Goal: Information Seeking & Learning: Learn about a topic

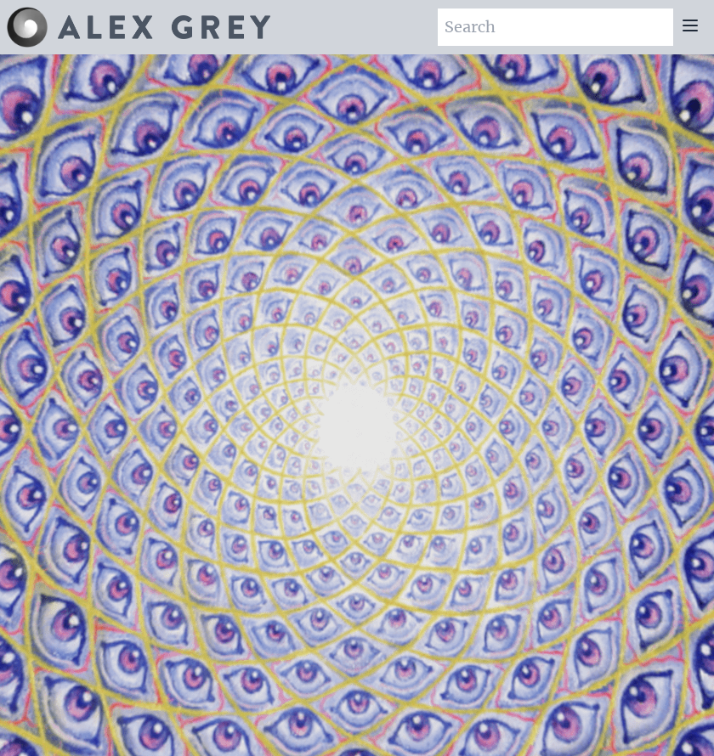
click at [687, 34] on icon at bounding box center [690, 25] width 20 height 20
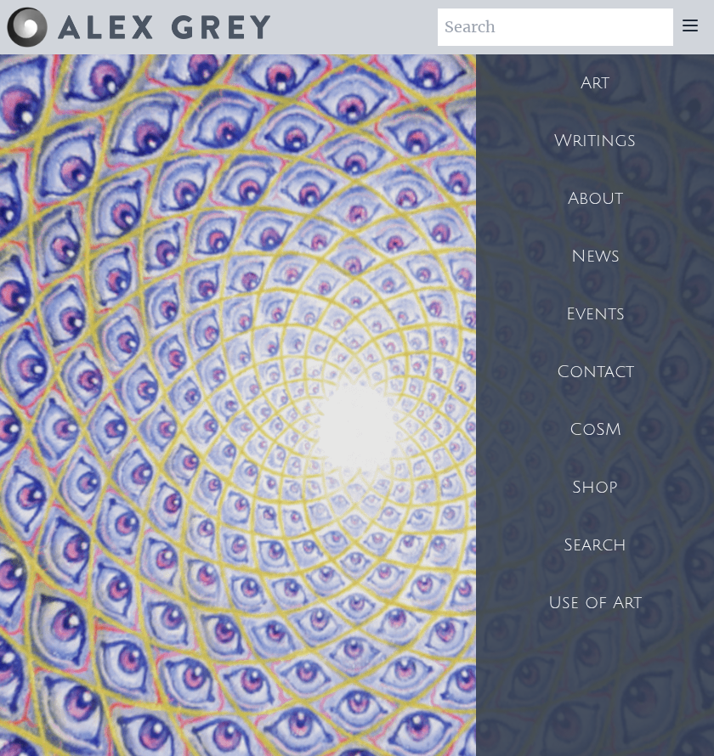
click at [596, 87] on div "Art" at bounding box center [595, 83] width 238 height 58
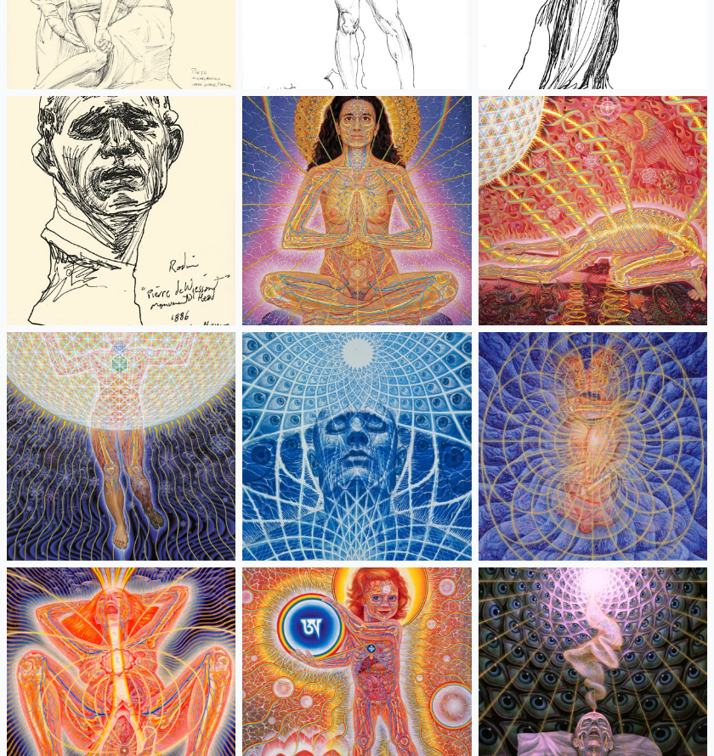
scroll to position [18384, 0]
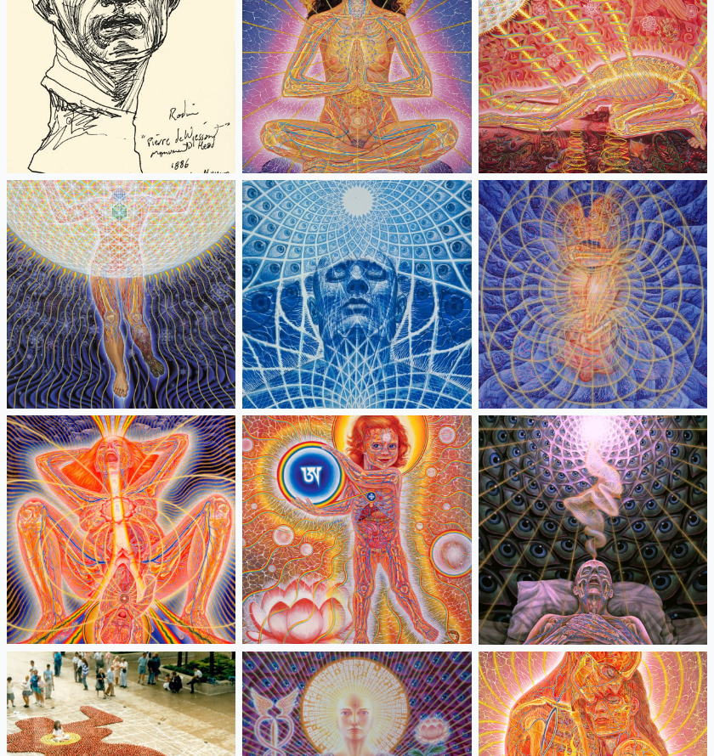
click at [353, 294] on img at bounding box center [356, 294] width 229 height 229
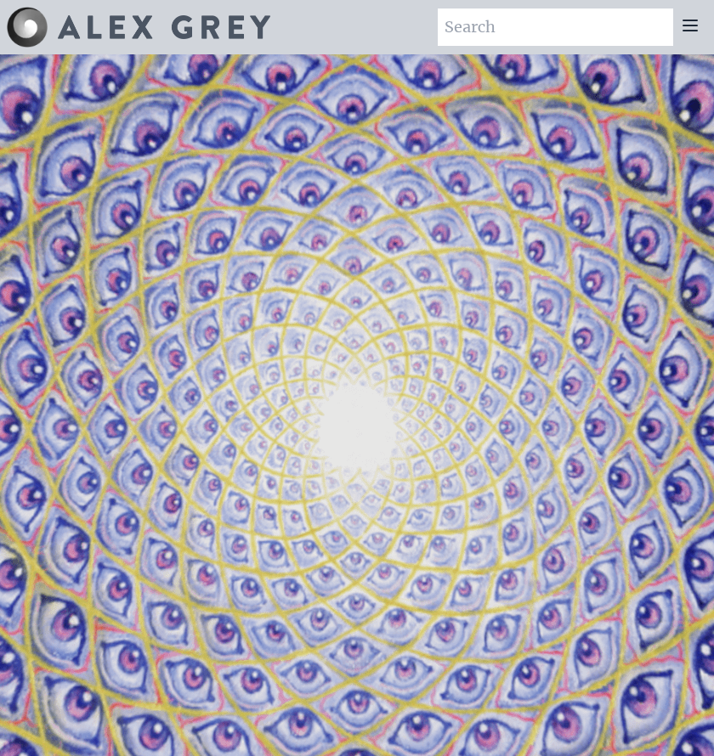
click at [470, 25] on input "search" at bounding box center [555, 26] width 235 height 37
type input "universal mind lattice"
click at [687, 31] on icon at bounding box center [690, 25] width 14 height 10
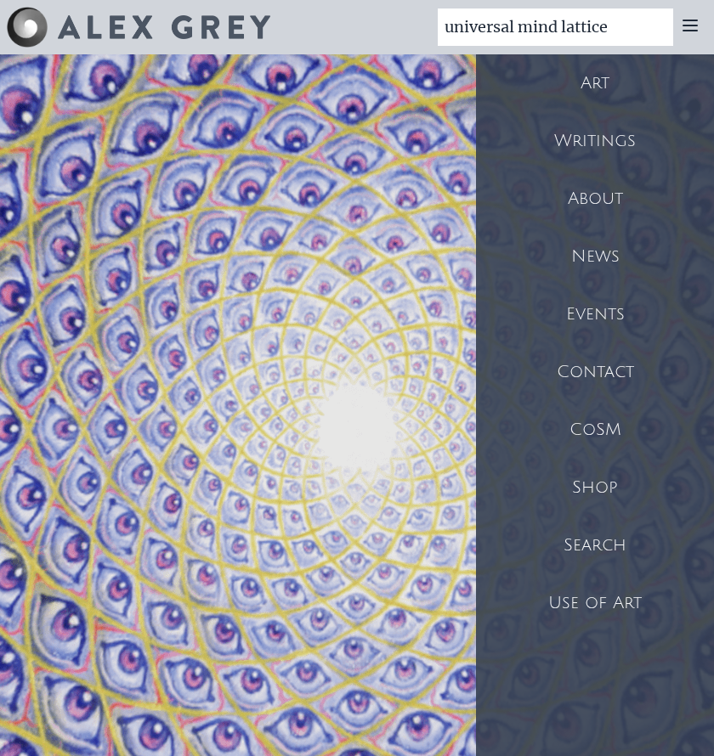
click at [608, 88] on div "Art" at bounding box center [595, 83] width 238 height 58
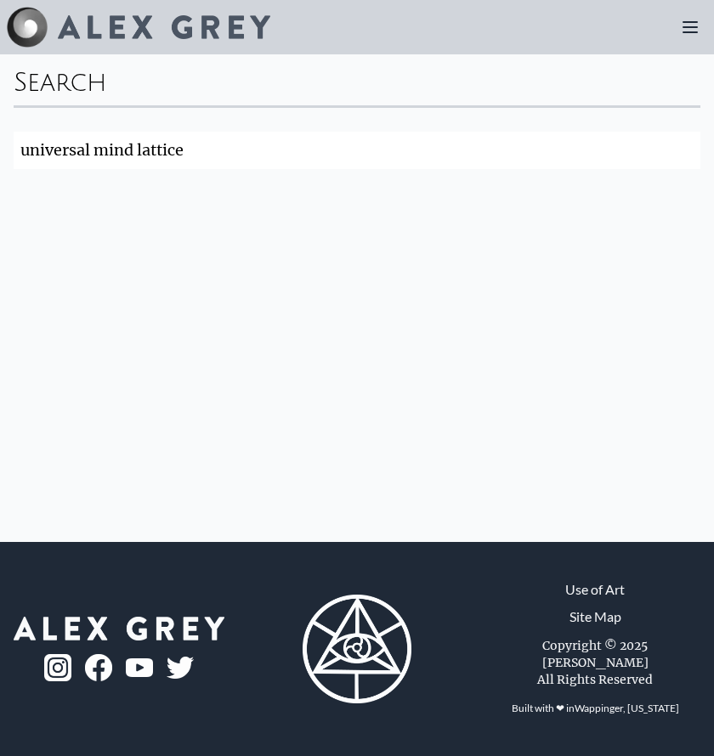
click at [370, 155] on input "universal mind lattice" at bounding box center [357, 150] width 687 height 37
click button "Search" at bounding box center [0, 0] width 0 height 0
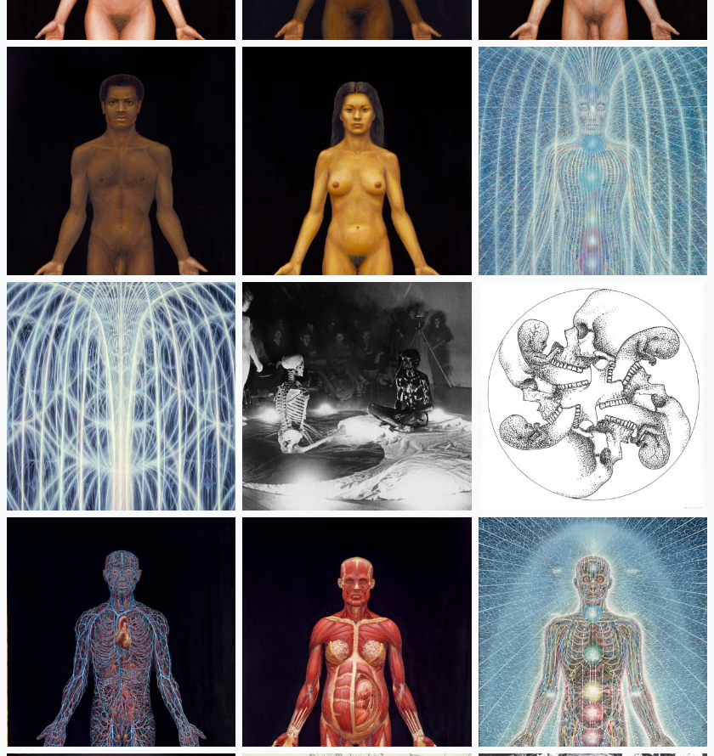
scroll to position [23942, 0]
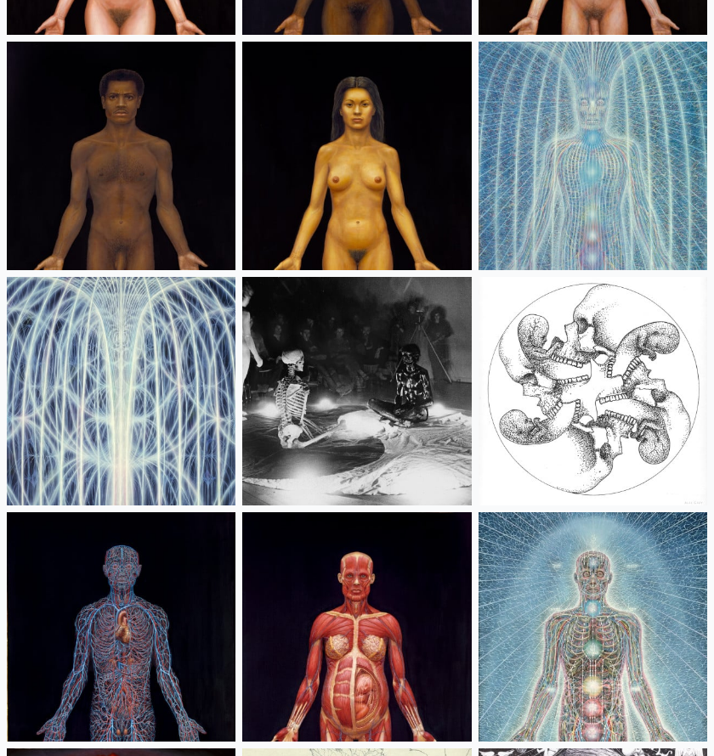
click at [137, 387] on img at bounding box center [121, 391] width 229 height 229
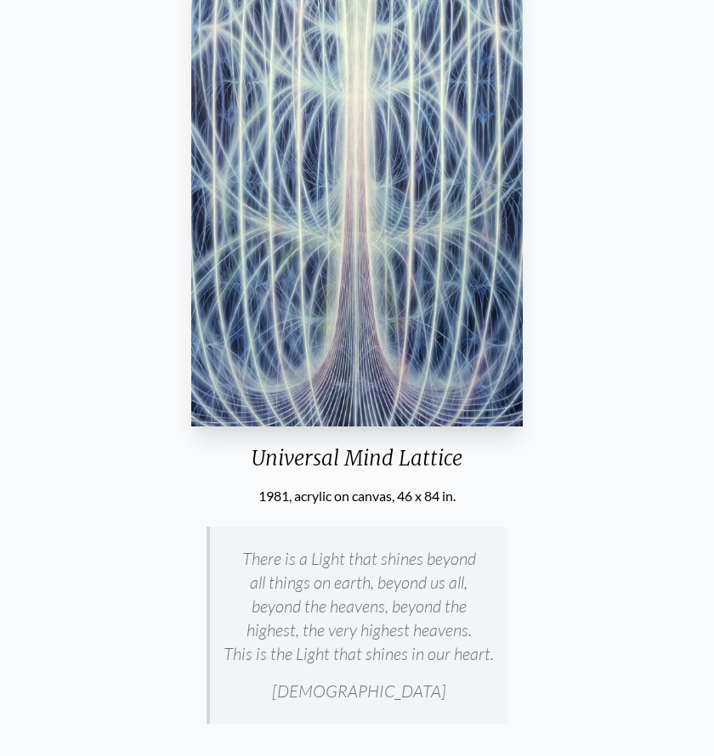
scroll to position [302, 0]
